Goal: Task Accomplishment & Management: Manage account settings

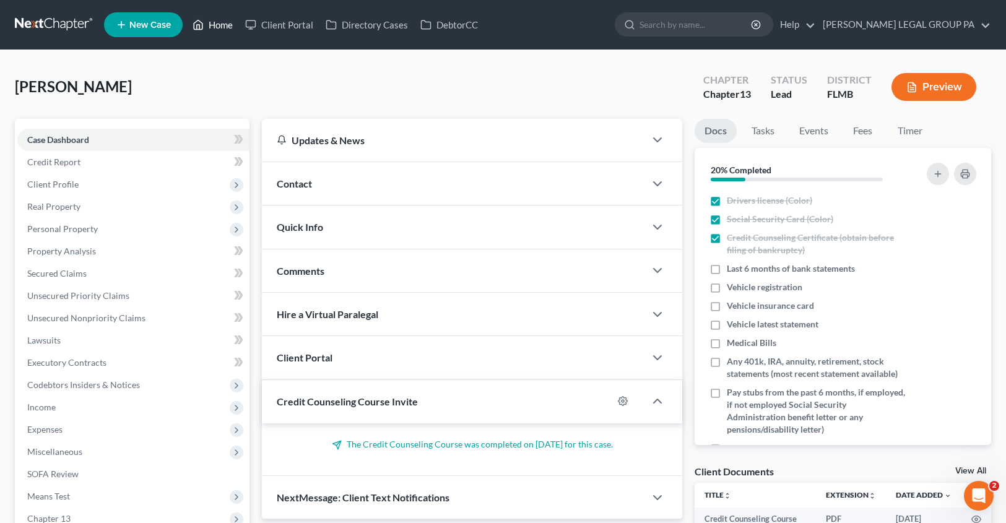
click at [214, 28] on link "Home" at bounding box center [212, 25] width 53 height 22
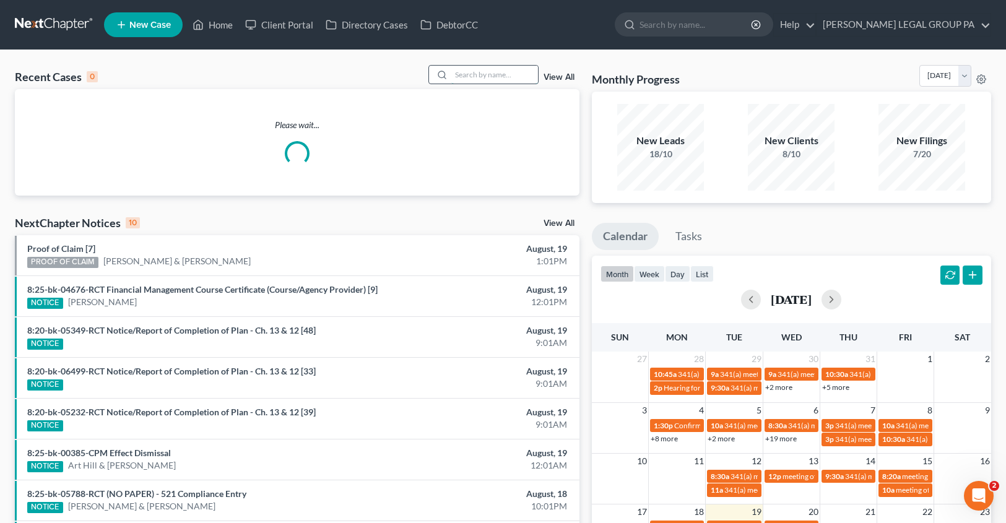
click at [490, 76] on input "search" at bounding box center [494, 75] width 87 height 18
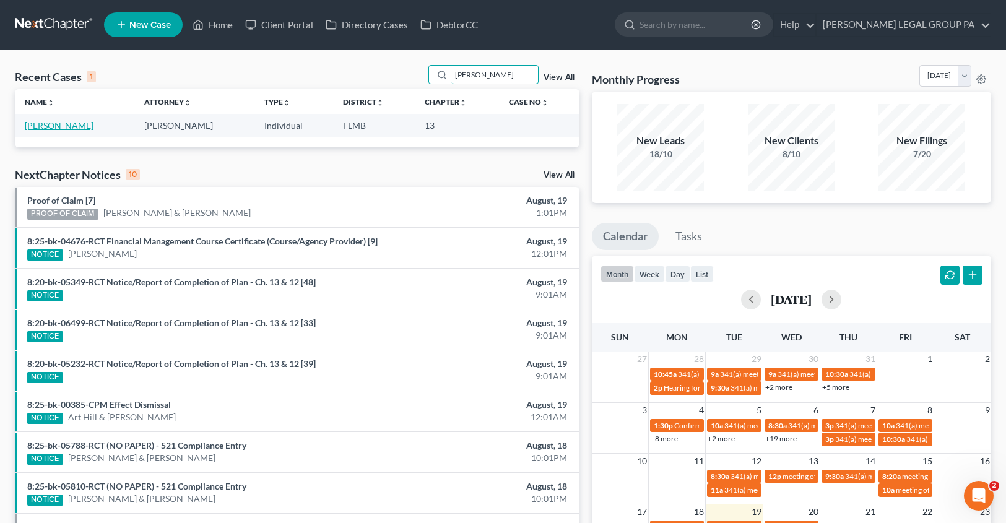
type input "[PERSON_NAME]"
click at [56, 126] on link "[PERSON_NAME]" at bounding box center [59, 125] width 69 height 11
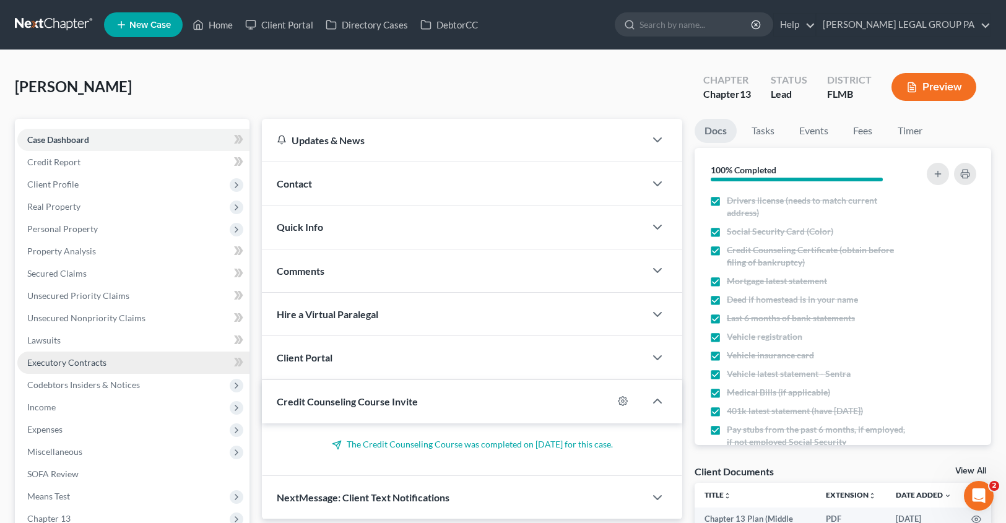
click at [97, 367] on span "Executory Contracts" at bounding box center [66, 362] width 79 height 11
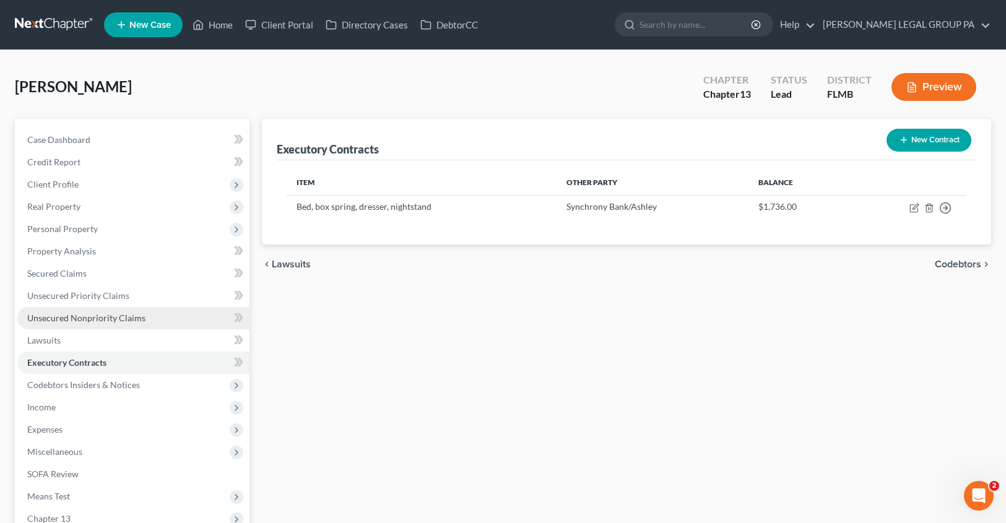
click at [79, 307] on link "Unsecured Nonpriority Claims" at bounding box center [133, 318] width 232 height 22
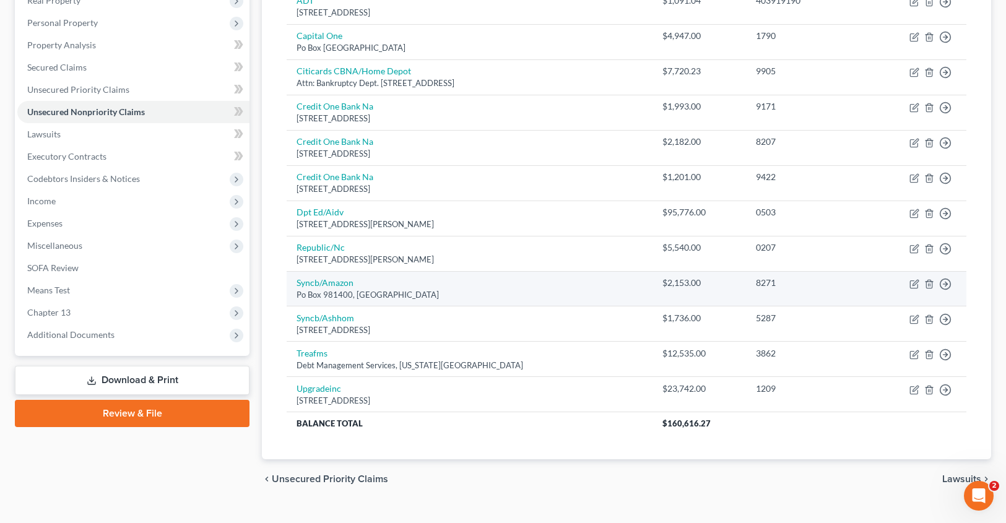
scroll to position [221, 0]
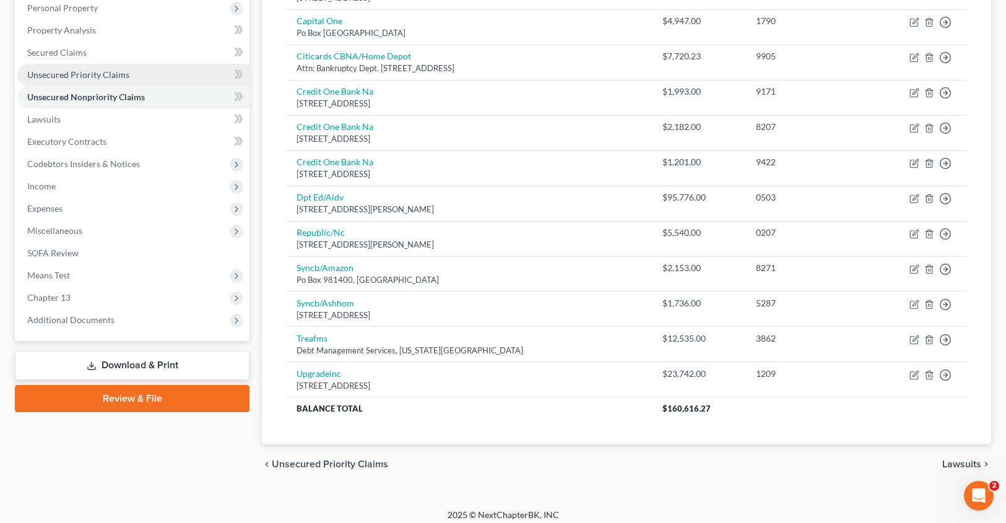
click at [45, 79] on span "Unsecured Priority Claims" at bounding box center [78, 74] width 102 height 11
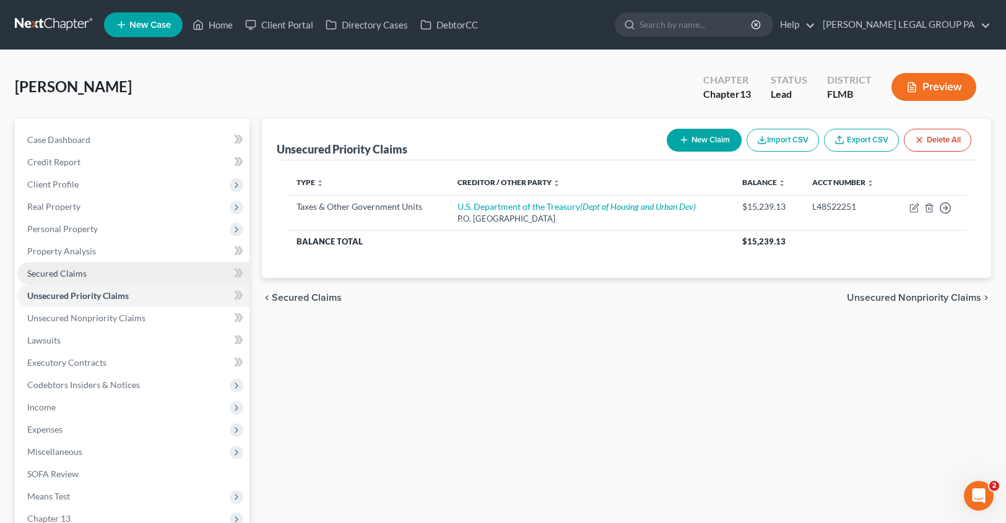
click at [63, 281] on link "Secured Claims" at bounding box center [133, 274] width 232 height 22
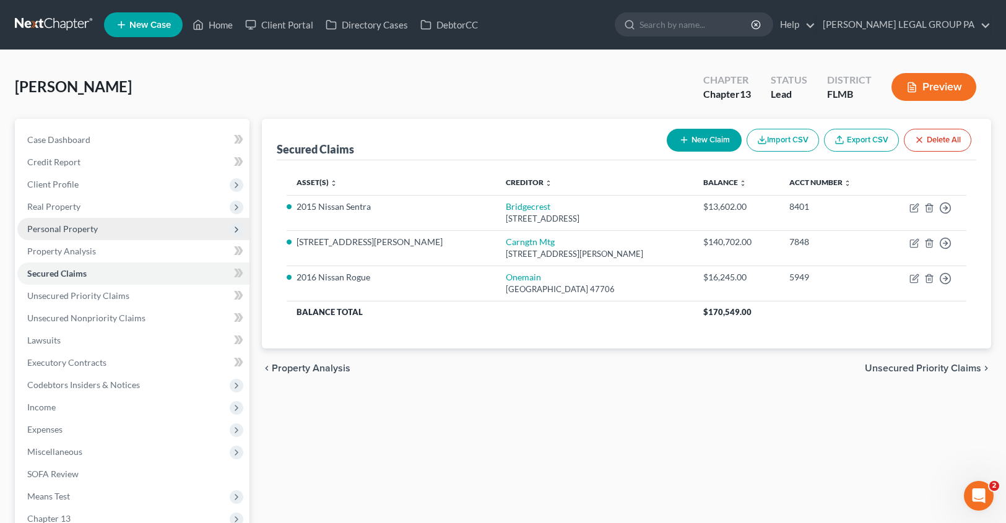
click at [41, 233] on span "Personal Property" at bounding box center [62, 229] width 71 height 11
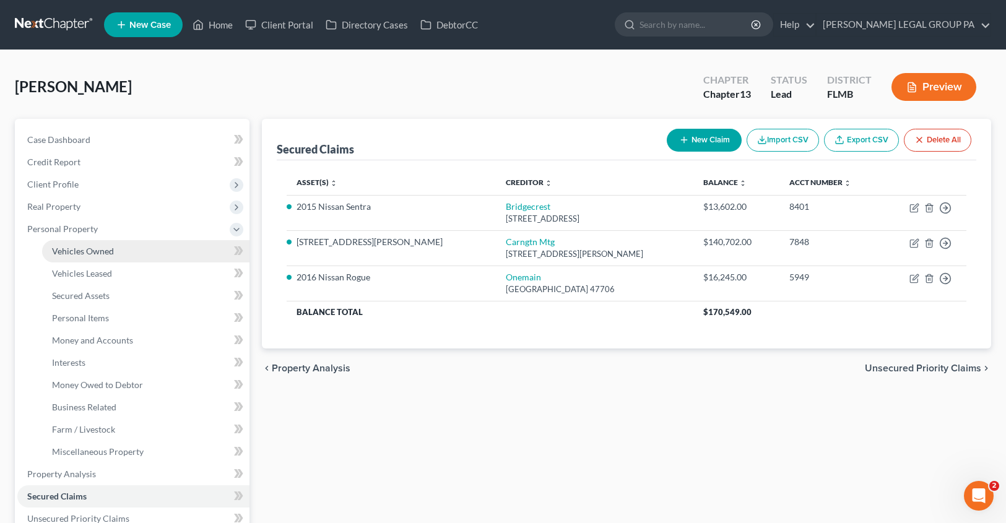
click at [88, 246] on span "Vehicles Owned" at bounding box center [83, 251] width 62 height 11
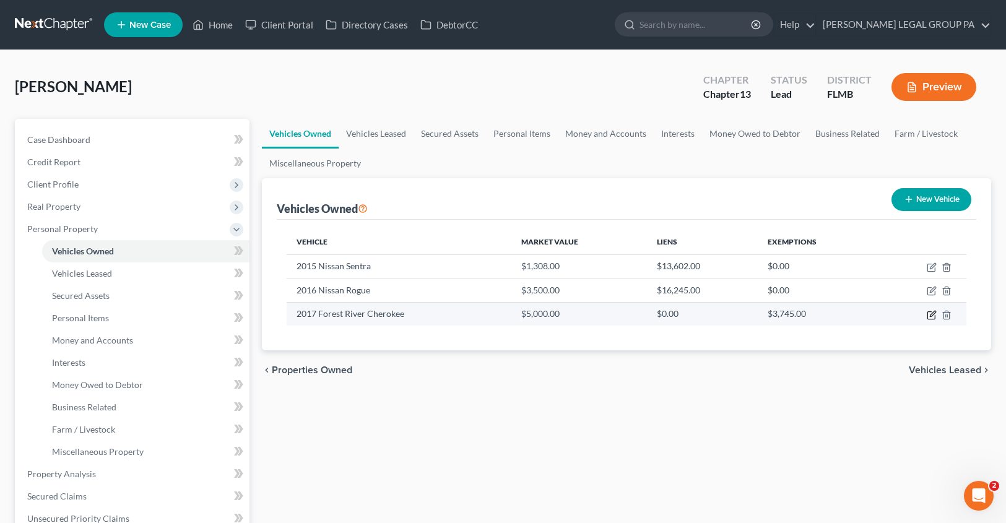
click at [931, 315] on icon "button" at bounding box center [932, 315] width 10 height 10
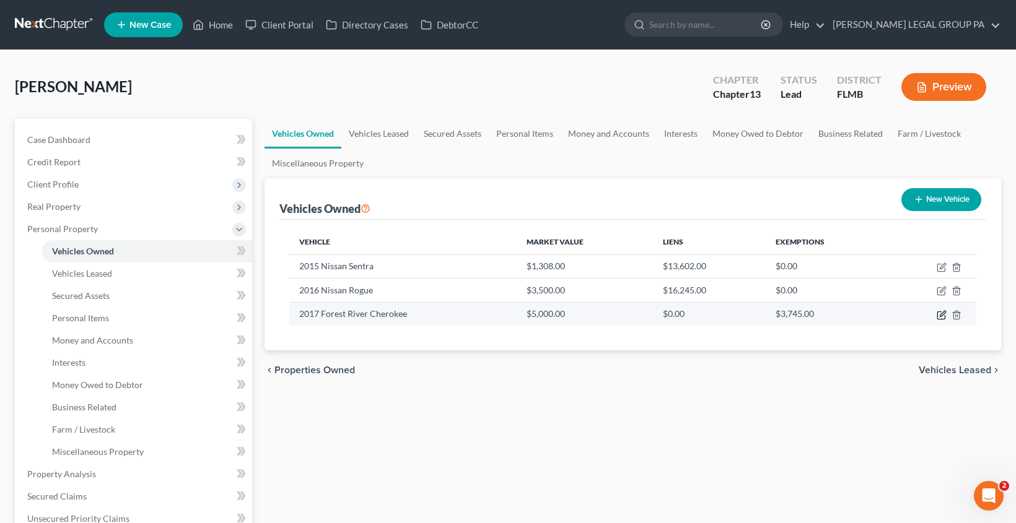
select select "7"
select select "9"
select select "2"
select select "0"
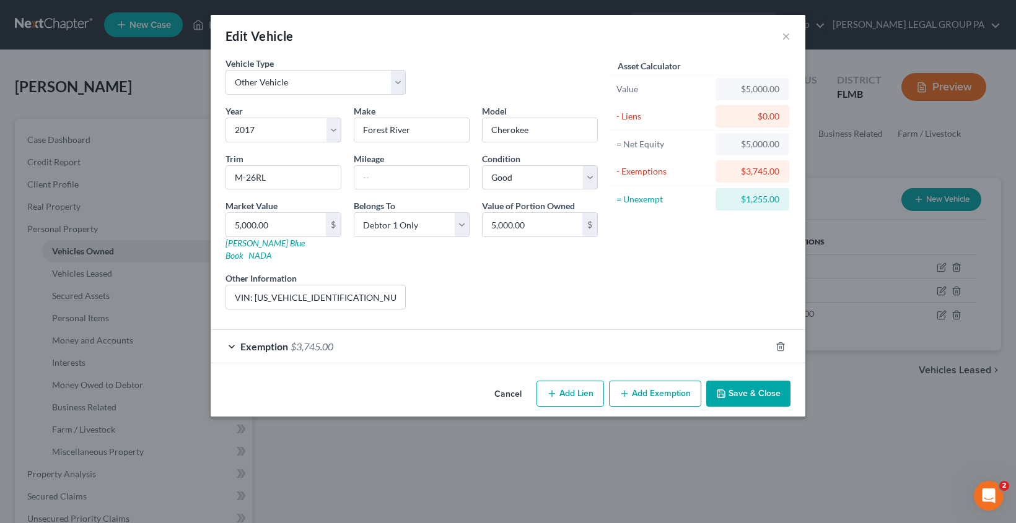
drag, startPoint x: 510, startPoint y: 382, endPoint x: 367, endPoint y: 352, distance: 145.5
click at [510, 382] on button "Cancel" at bounding box center [507, 394] width 47 height 25
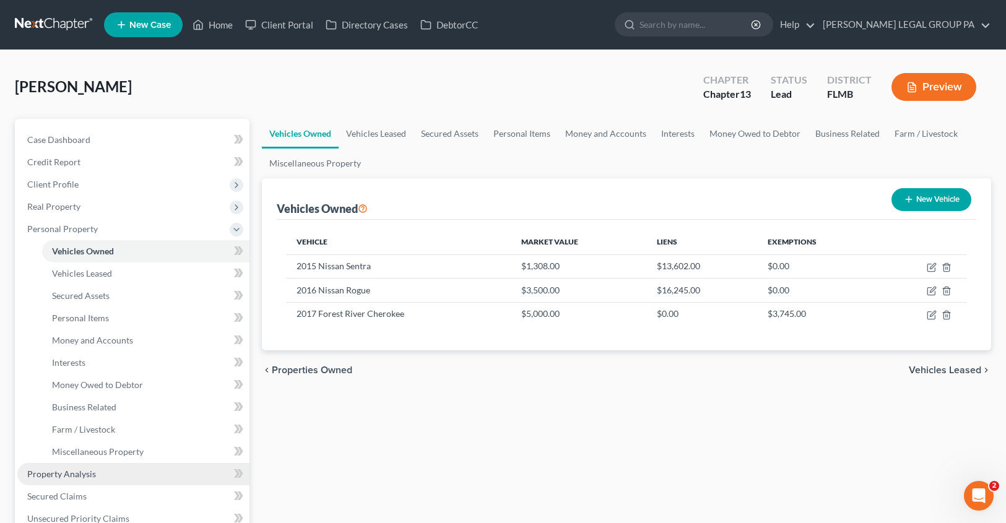
click at [89, 472] on span "Property Analysis" at bounding box center [61, 474] width 69 height 11
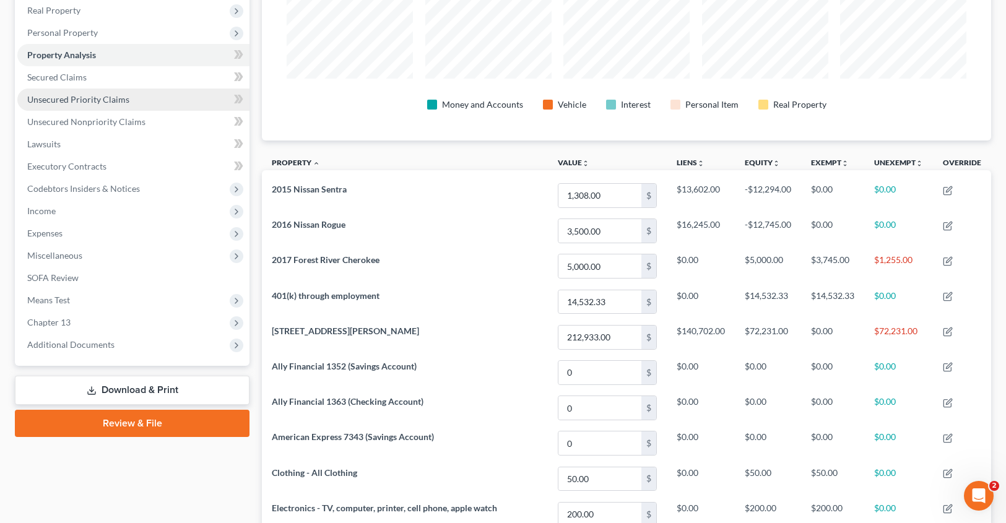
scroll to position [195, 0]
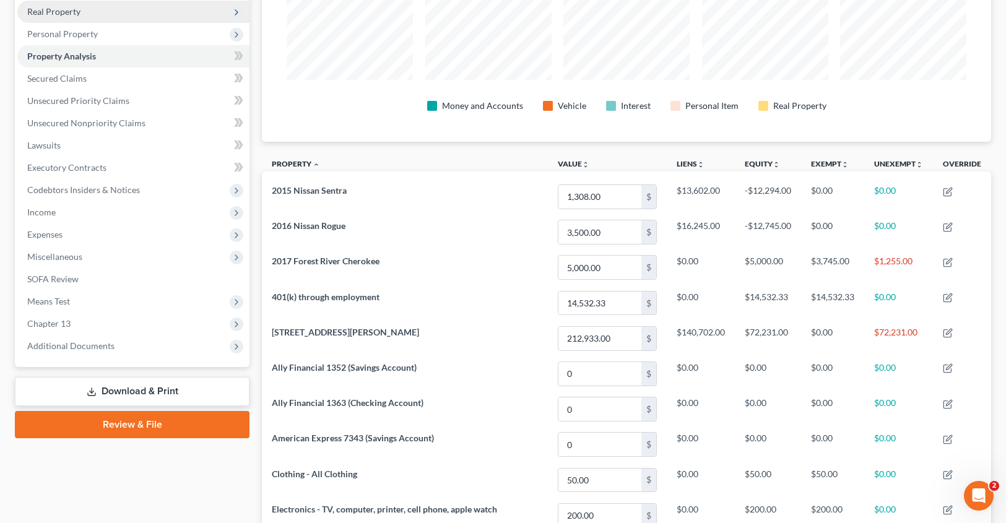
click at [64, 7] on span "Real Property" at bounding box center [53, 11] width 53 height 11
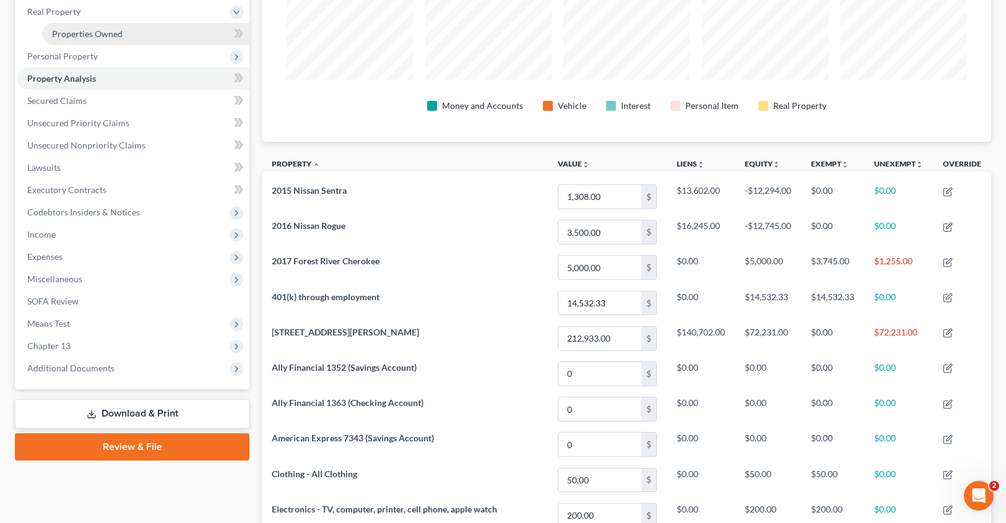
click at [89, 37] on span "Properties Owned" at bounding box center [87, 33] width 71 height 11
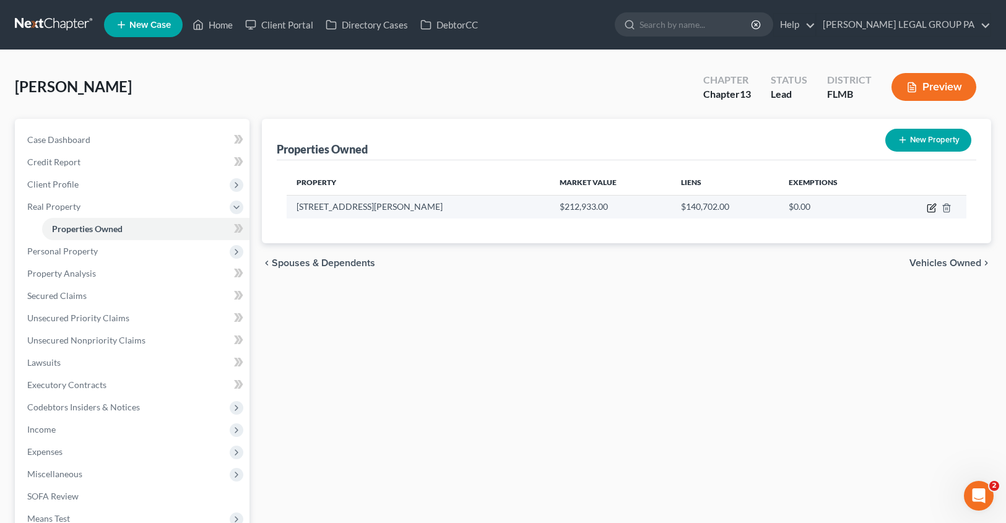
click at [934, 209] on icon "button" at bounding box center [932, 208] width 10 height 10
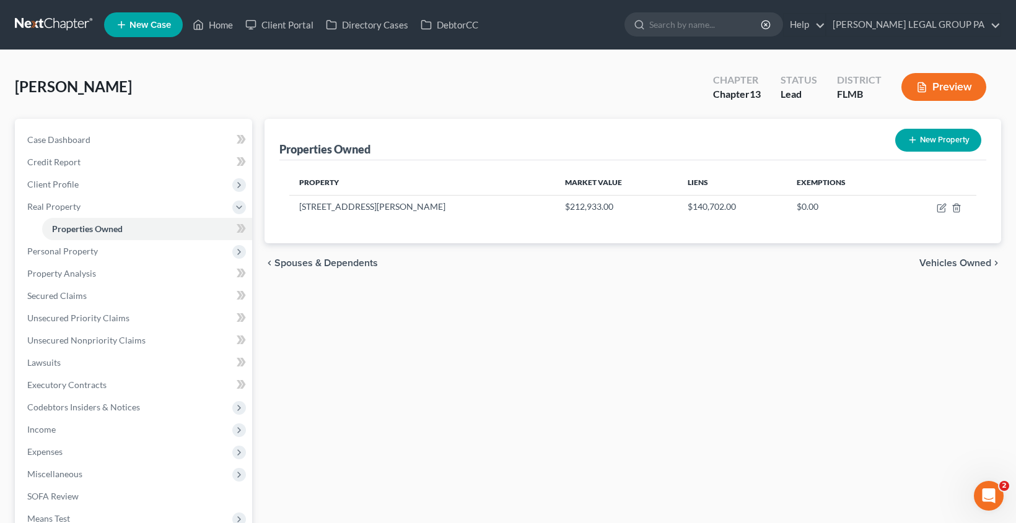
select select "9"
select select "50"
select select "3"
select select "1"
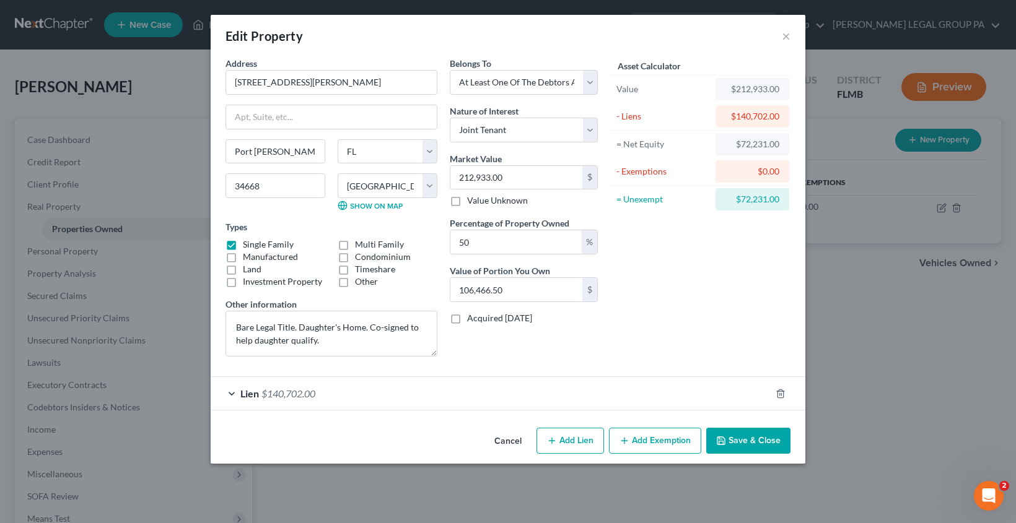
click at [656, 439] on button "Add Exemption" at bounding box center [655, 441] width 92 height 26
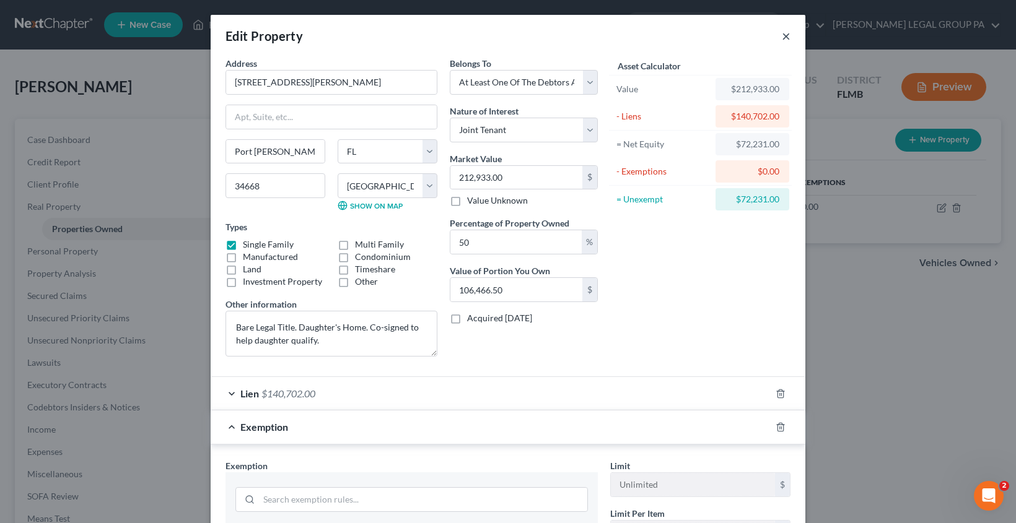
click at [782, 37] on button "×" at bounding box center [786, 35] width 9 height 15
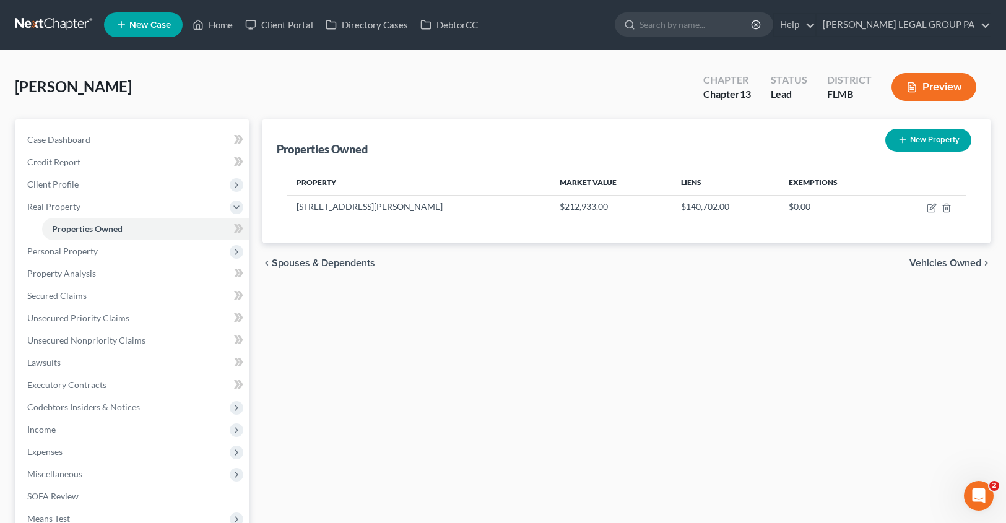
click at [392, 91] on div "[PERSON_NAME] Upgraded Chapter Chapter 13 Status Lead District FLMB Preview" at bounding box center [503, 92] width 977 height 54
click at [45, 180] on span "Client Profile" at bounding box center [52, 184] width 51 height 11
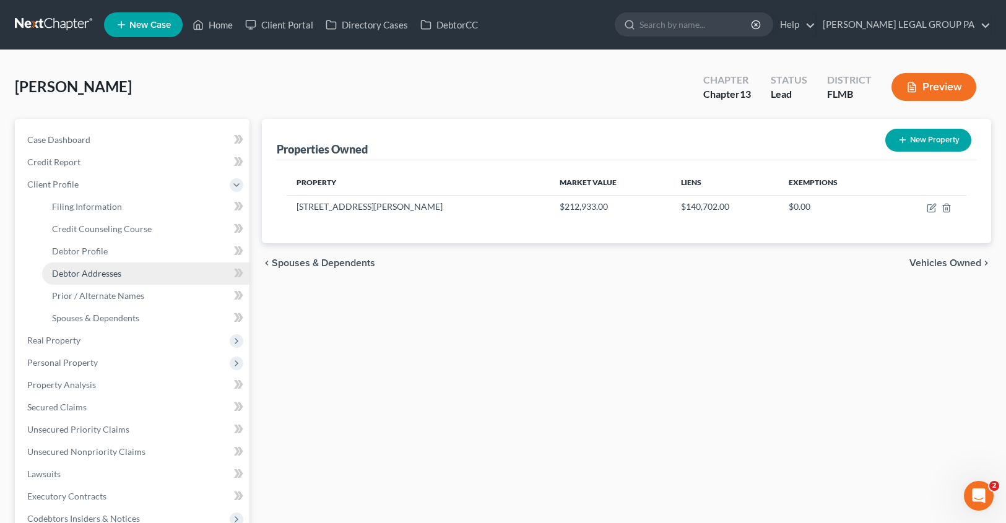
click at [77, 271] on span "Debtor Addresses" at bounding box center [86, 273] width 69 height 11
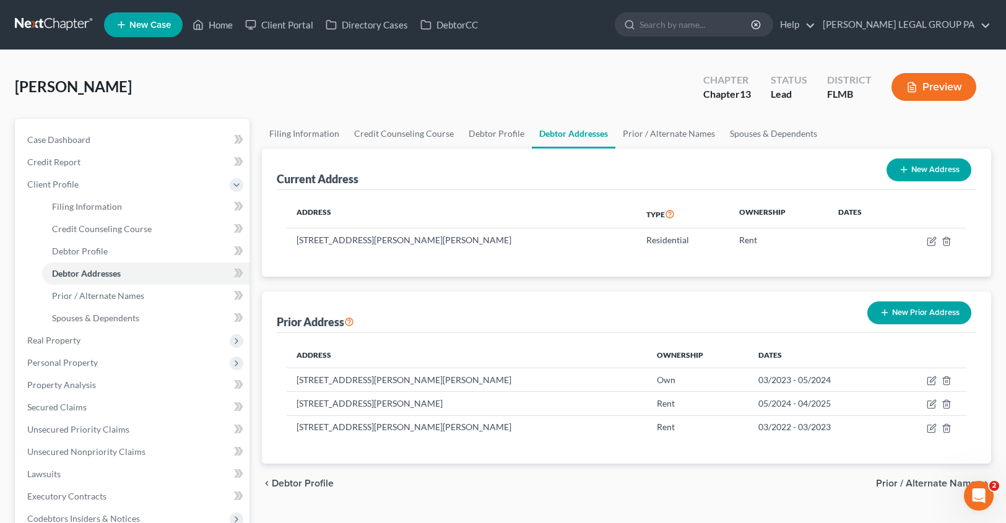
click at [275, 92] on div "[PERSON_NAME] Upgraded Chapter Chapter 13 Status Lead District FLMB Preview" at bounding box center [503, 92] width 977 height 54
click at [211, 23] on link "Home" at bounding box center [212, 25] width 53 height 22
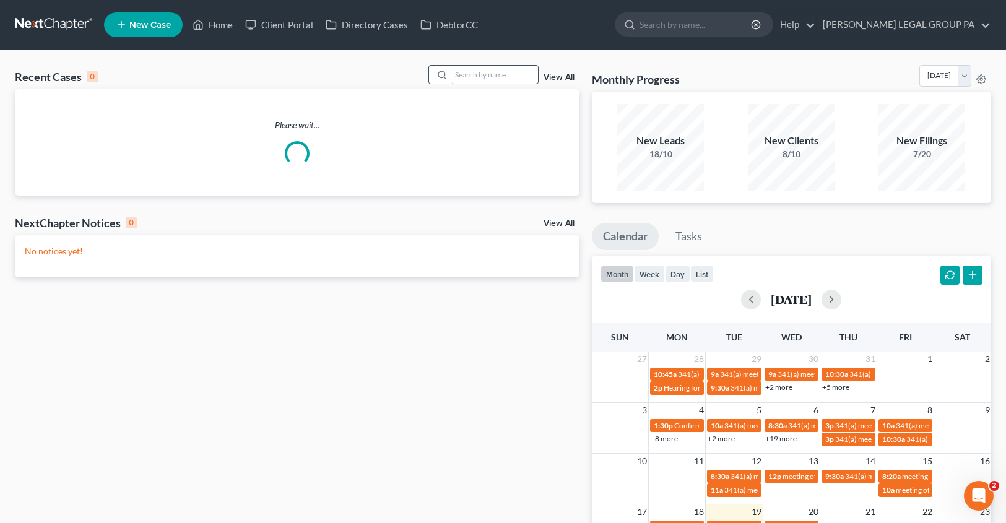
click at [473, 74] on input "search" at bounding box center [494, 75] width 87 height 18
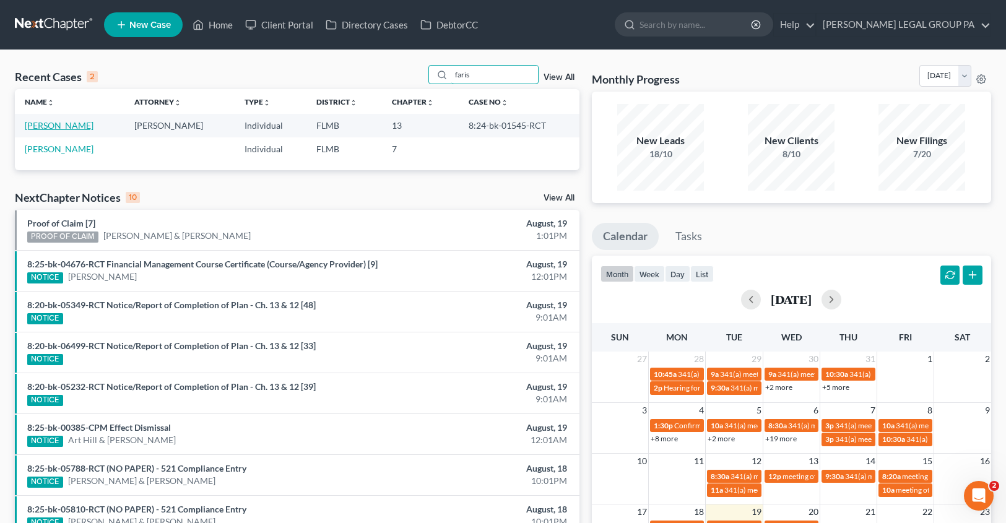
type input "faris"
click at [57, 125] on link "[PERSON_NAME]" at bounding box center [59, 125] width 69 height 11
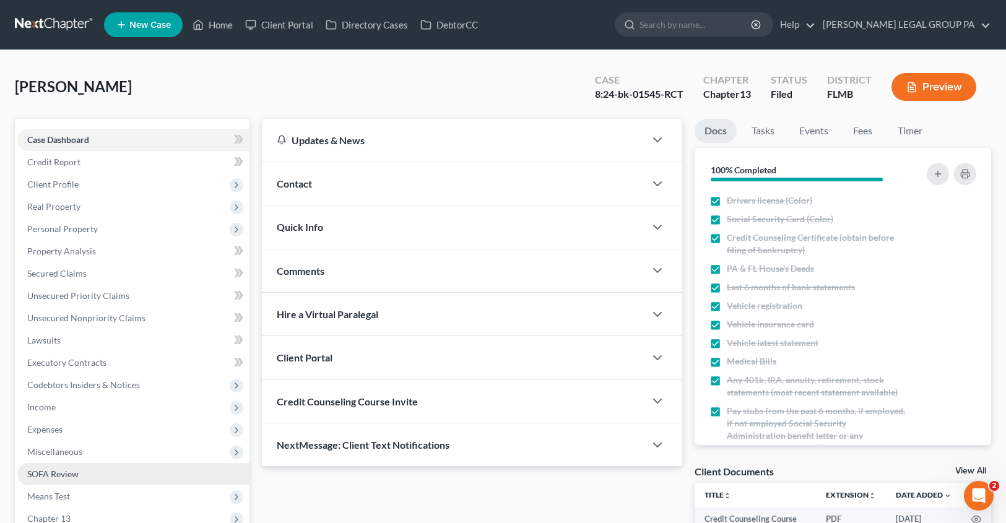
scroll to position [196, 0]
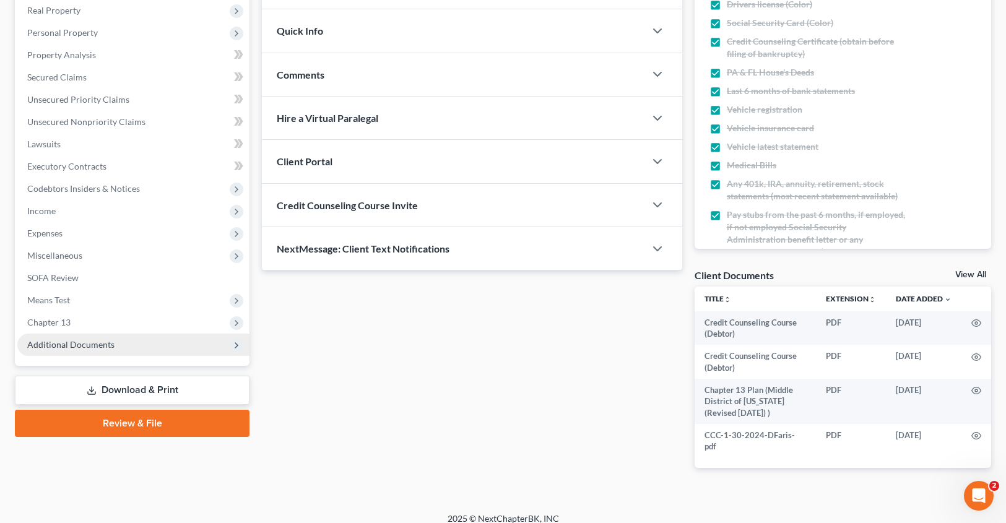
click at [60, 350] on span "Additional Documents" at bounding box center [133, 345] width 232 height 22
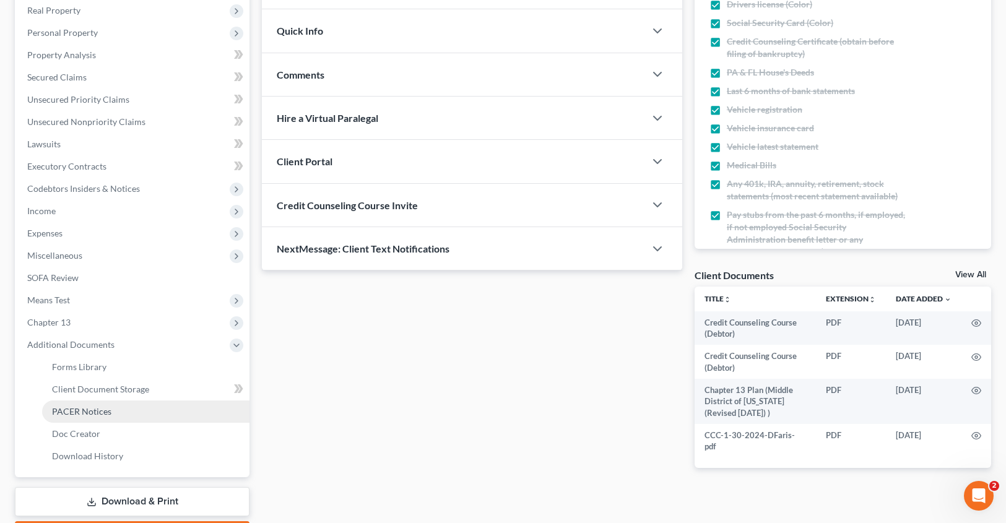
click at [86, 414] on span "PACER Notices" at bounding box center [81, 411] width 59 height 11
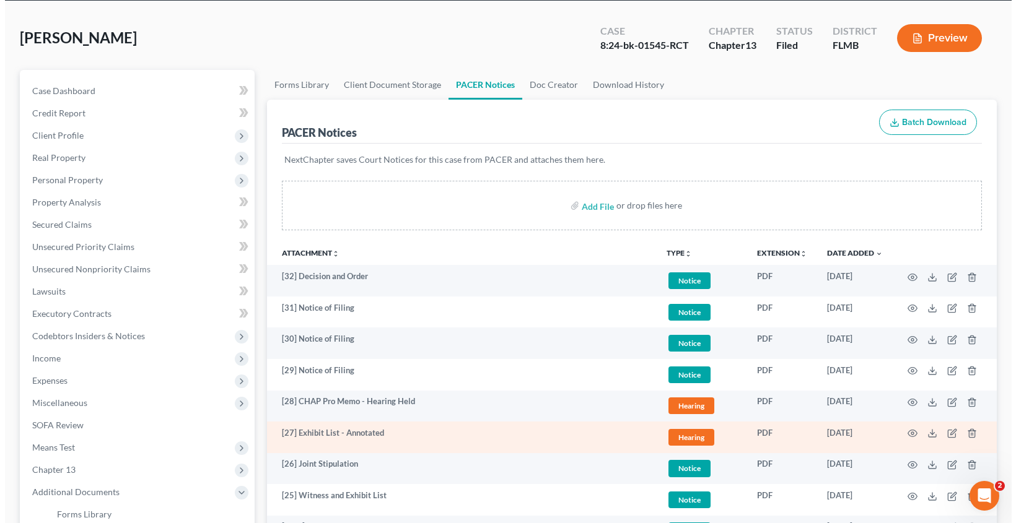
scroll to position [114, 0]
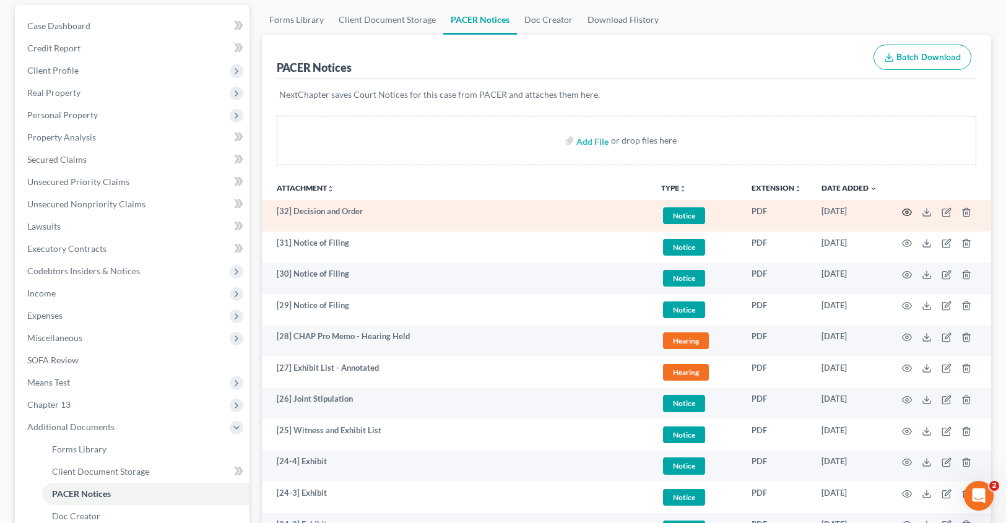
click at [908, 212] on circle "button" at bounding box center [907, 212] width 2 height 2
